Goal: Find specific page/section: Find specific page/section

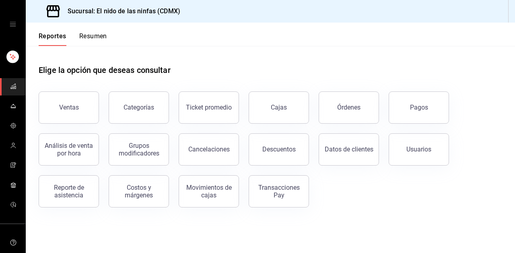
click at [71, 89] on div "Ventas" at bounding box center [64, 103] width 70 height 42
click at [78, 105] on button "Ventas" at bounding box center [69, 107] width 60 height 32
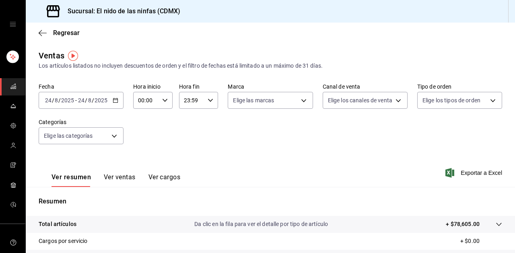
click at [38, 31] on div "Regresar" at bounding box center [271, 33] width 490 height 21
click at [44, 31] on icon "button" at bounding box center [43, 32] width 8 height 7
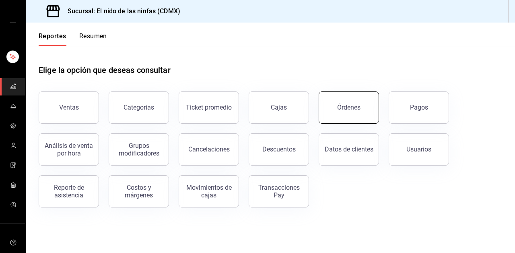
click at [351, 112] on button "Órdenes" at bounding box center [349, 107] width 60 height 32
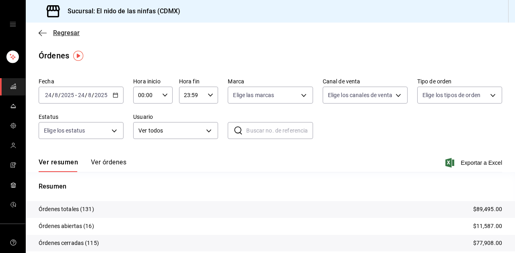
click at [39, 33] on icon "button" at bounding box center [43, 32] width 8 height 7
